Goal: Task Accomplishment & Management: Complete application form

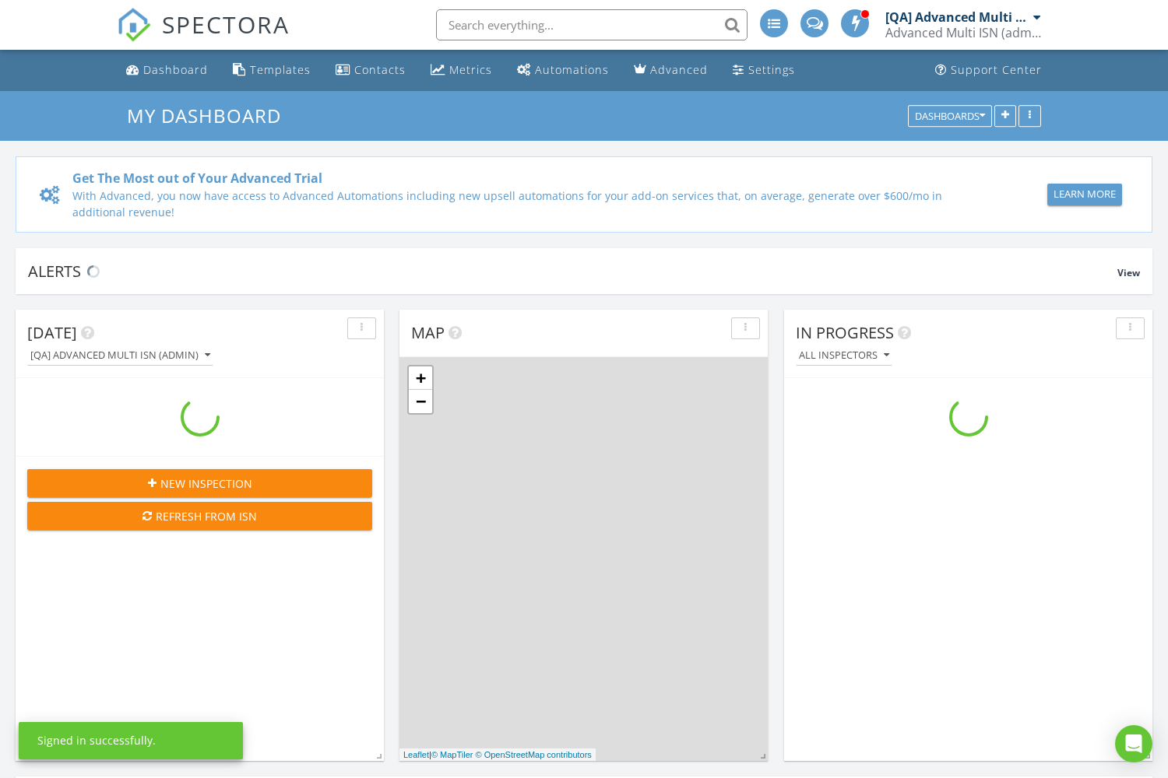
scroll to position [1417, 1168]
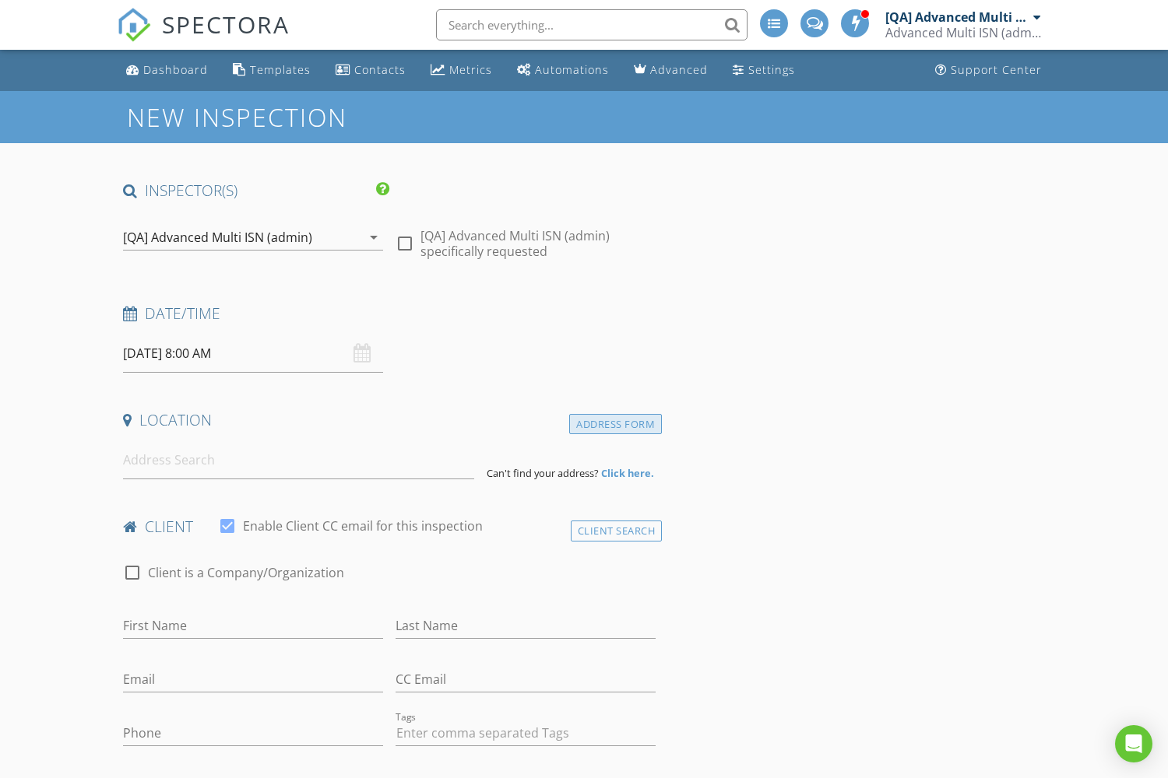
click at [615, 424] on div "Address Form" at bounding box center [615, 424] width 93 height 21
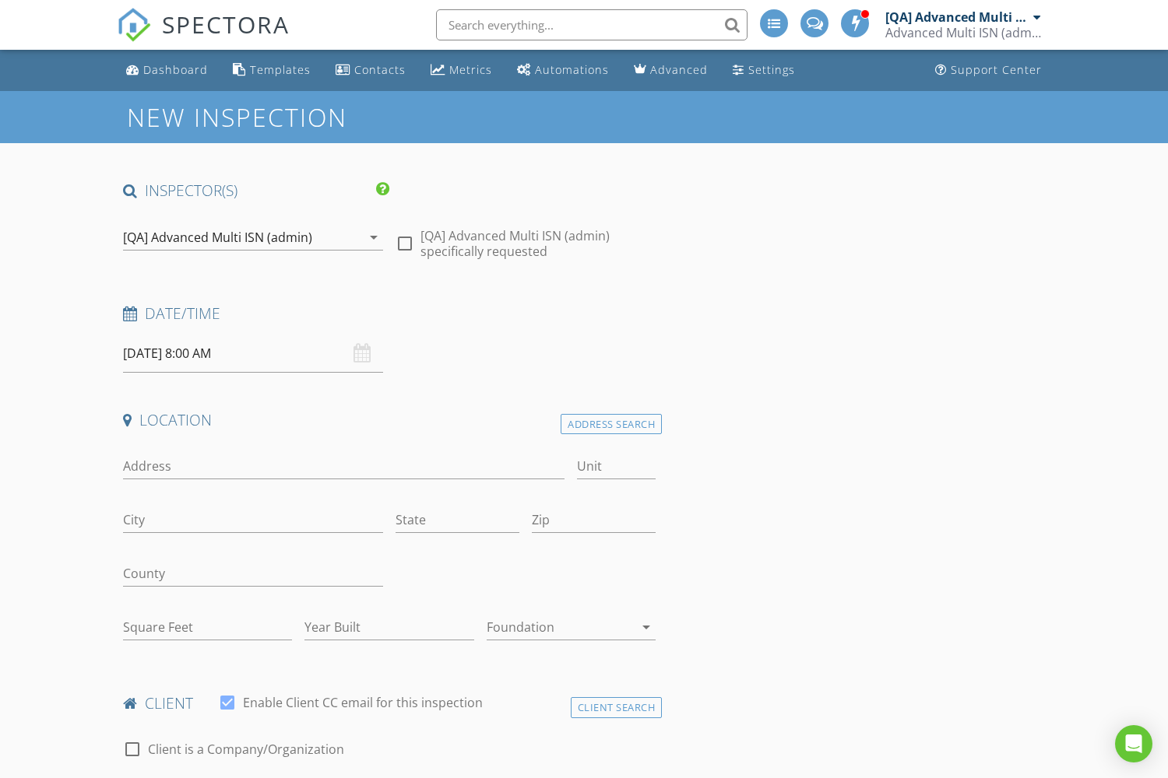
click at [343, 466] on input "Address" at bounding box center [343, 467] width 441 height 26
click at [253, 520] on input "City" at bounding box center [253, 520] width 260 height 26
type input "856 Rene Mount"
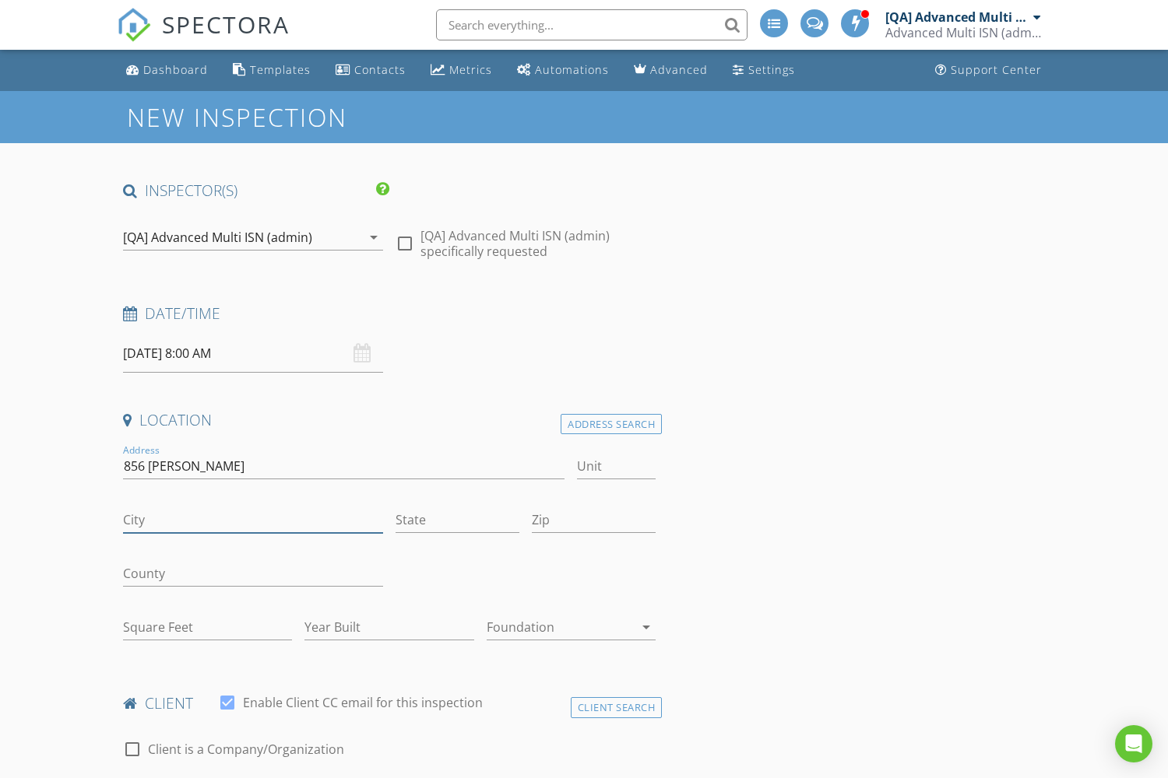
click at [253, 520] on input "City" at bounding box center [253, 520] width 260 height 26
click at [457, 520] on input "State" at bounding box center [457, 520] width 124 height 26
type input "East Amani"
click at [457, 520] on input "State" at bounding box center [457, 520] width 124 height 26
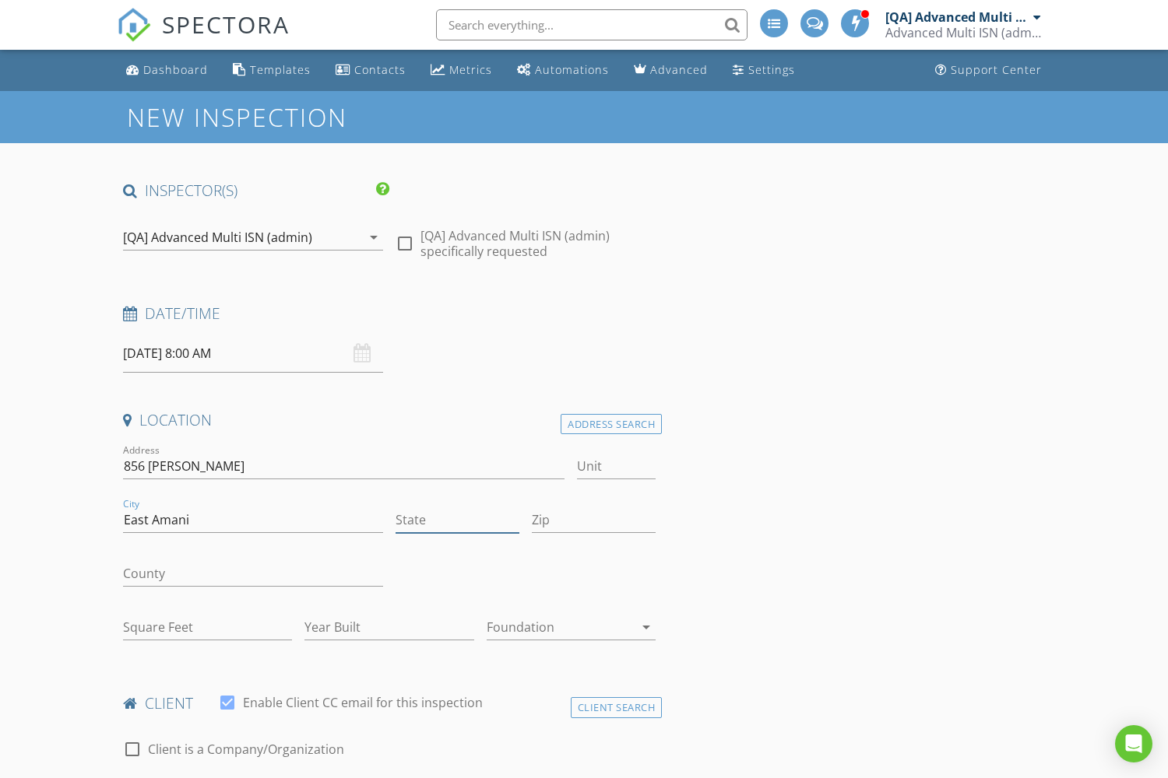
click at [457, 520] on input "State" at bounding box center [457, 520] width 124 height 26
click at [593, 520] on input "Zip" at bounding box center [594, 520] width 124 height 26
type input "CA"
click at [593, 520] on input "Zip" at bounding box center [594, 520] width 124 height 26
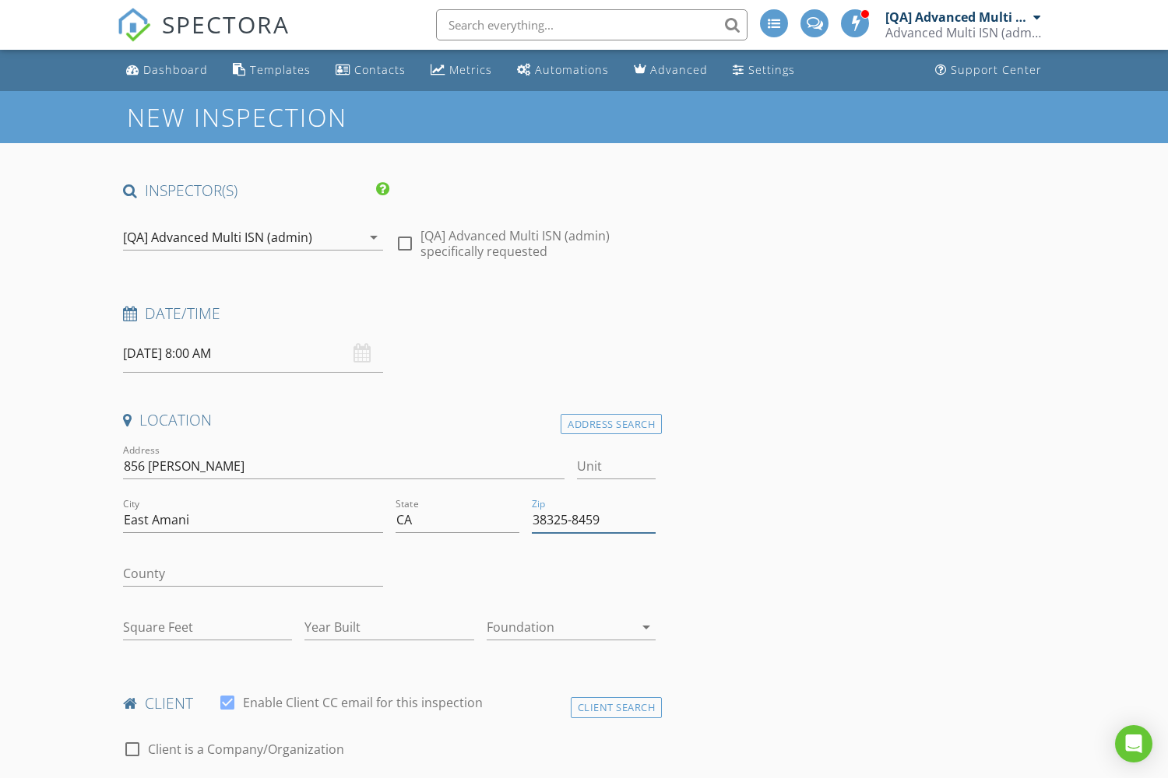
click at [207, 627] on input "Square Feet" at bounding box center [207, 628] width 169 height 26
type input "38325-8459"
click at [207, 627] on input "Square Feet" at bounding box center [207, 628] width 169 height 26
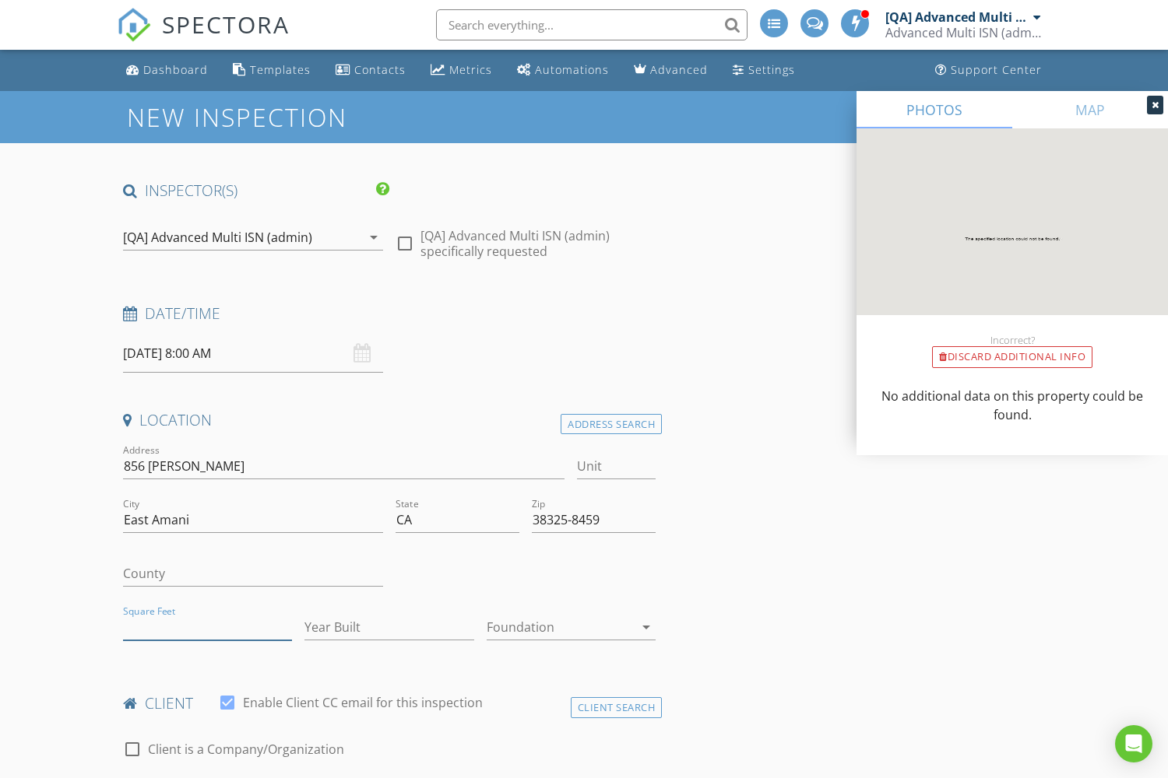
click at [207, 627] on input "Square Feet" at bounding box center [207, 628] width 169 height 26
click at [388, 627] on input "Year Built" at bounding box center [388, 628] width 169 height 26
type input "1888"
click at [388, 627] on input "Year Built" at bounding box center [388, 628] width 169 height 26
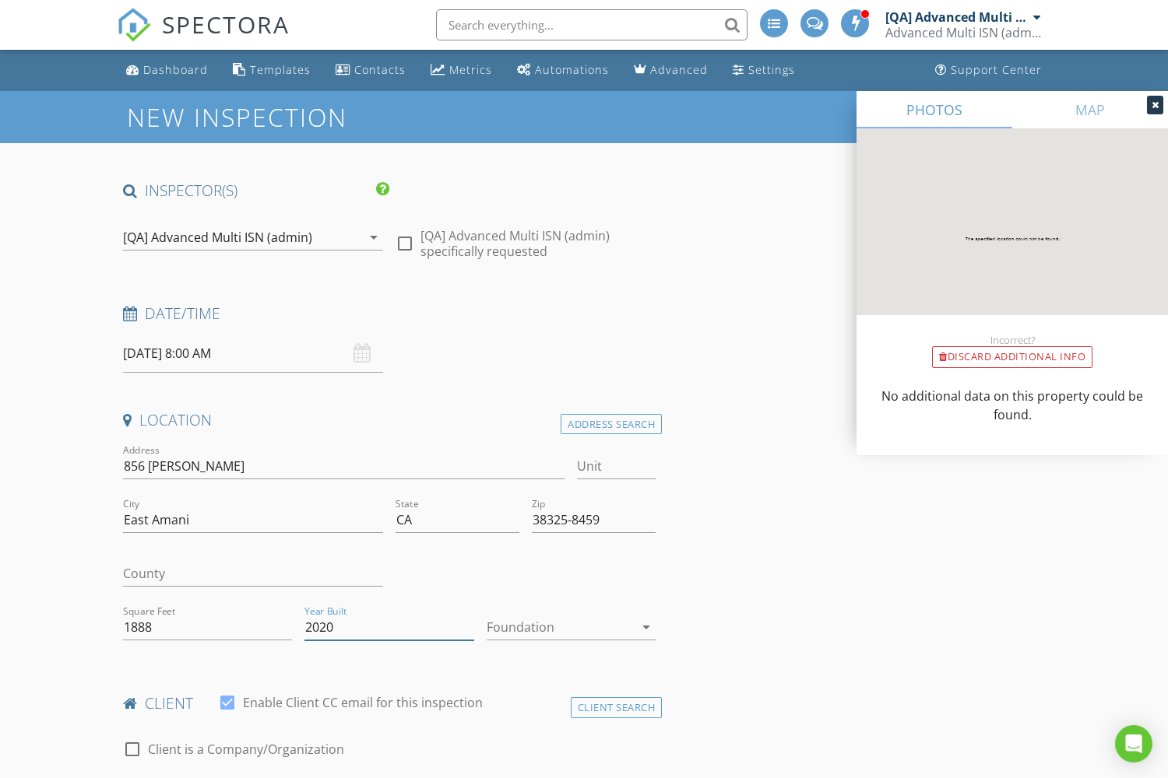
type input "2020"
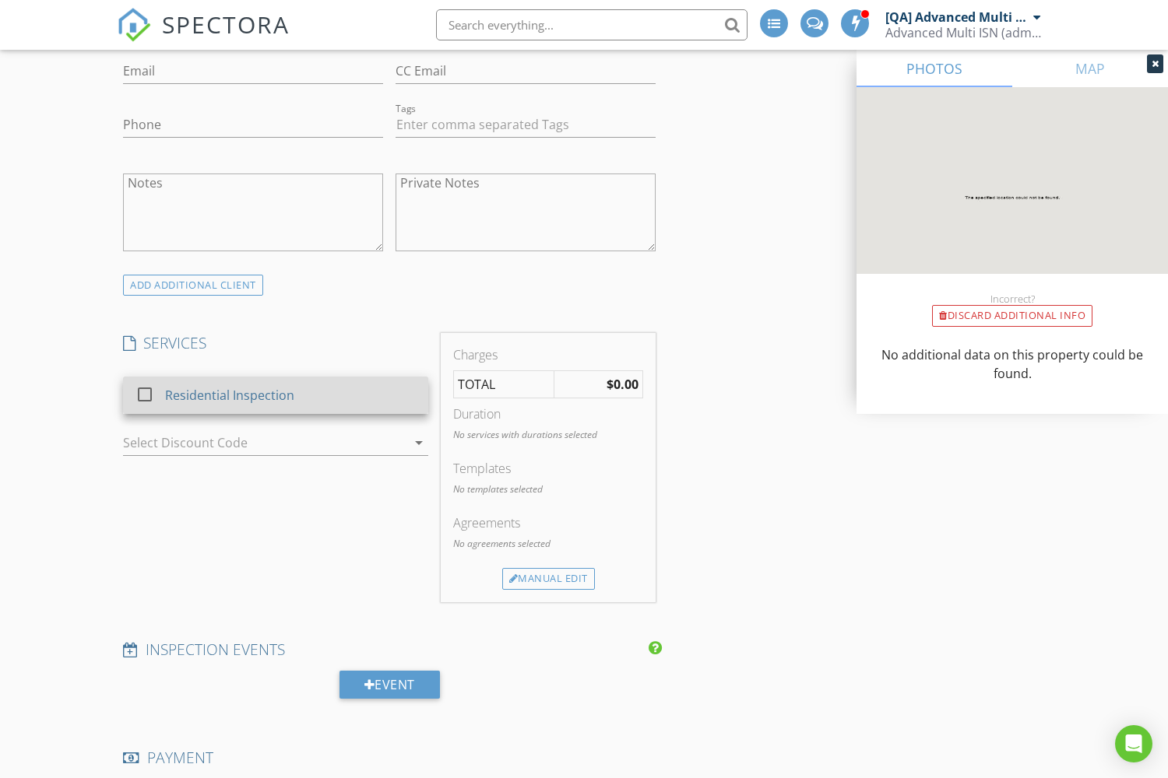
click at [228, 395] on div "Residential Inspection" at bounding box center [229, 395] width 129 height 19
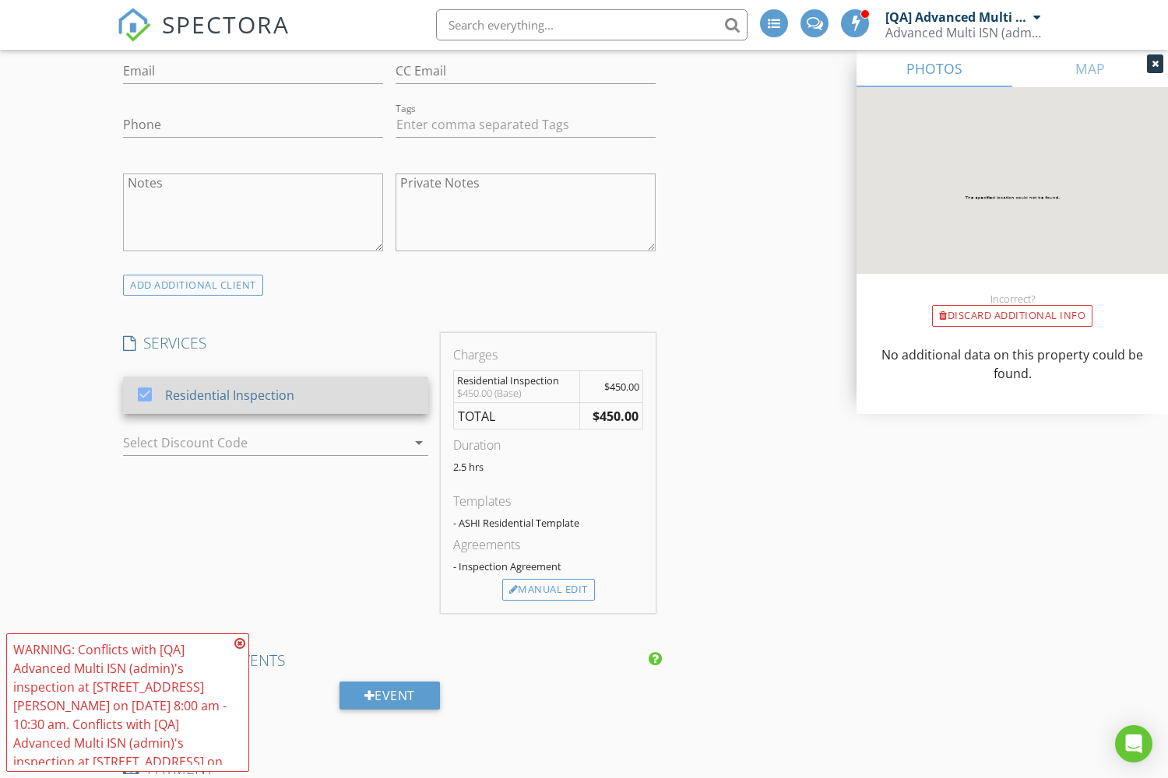
scroll to position [2276, 0]
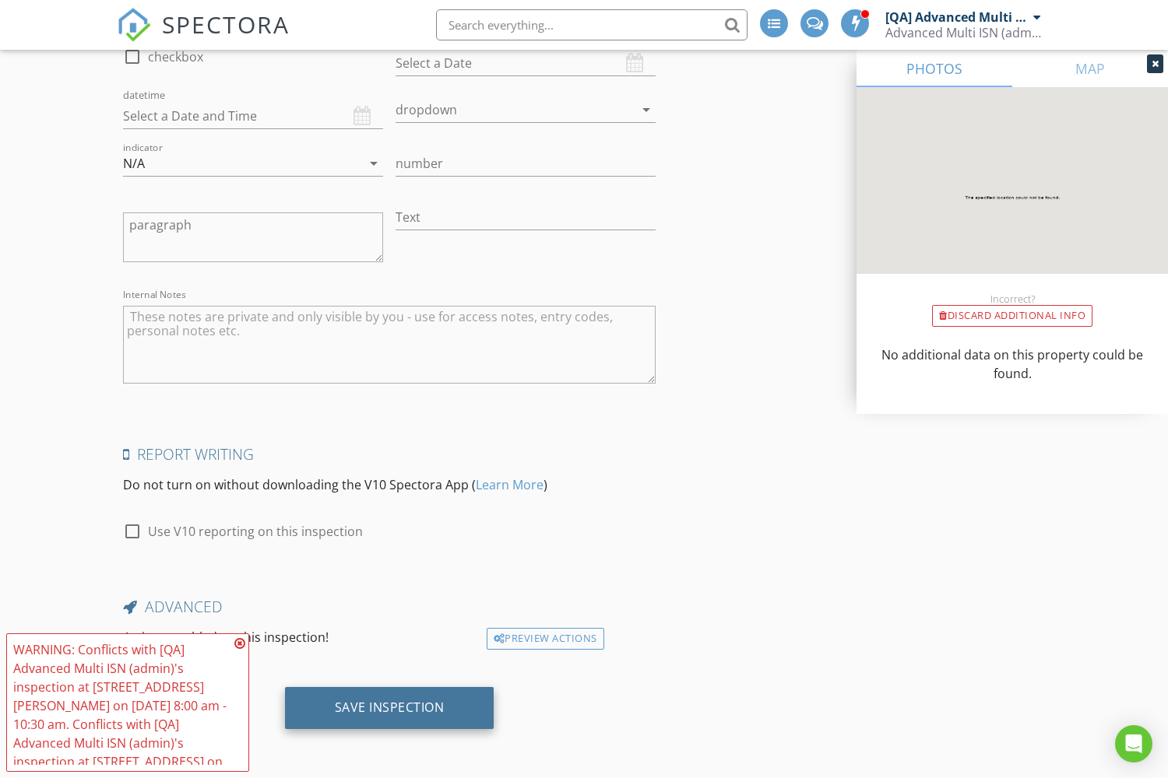
click at [388, 707] on div "Save Inspection" at bounding box center [390, 708] width 110 height 16
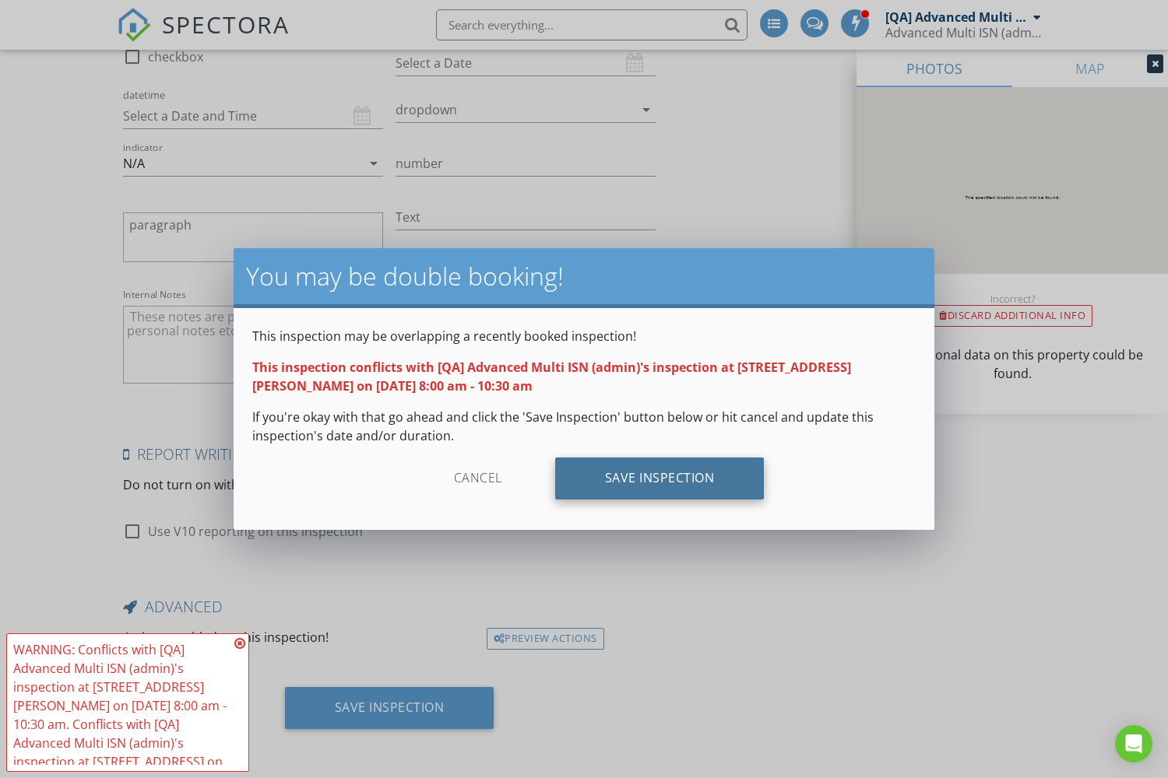
click at [658, 479] on div "Save Inspection" at bounding box center [659, 479] width 209 height 42
